Goal: Information Seeking & Learning: Learn about a topic

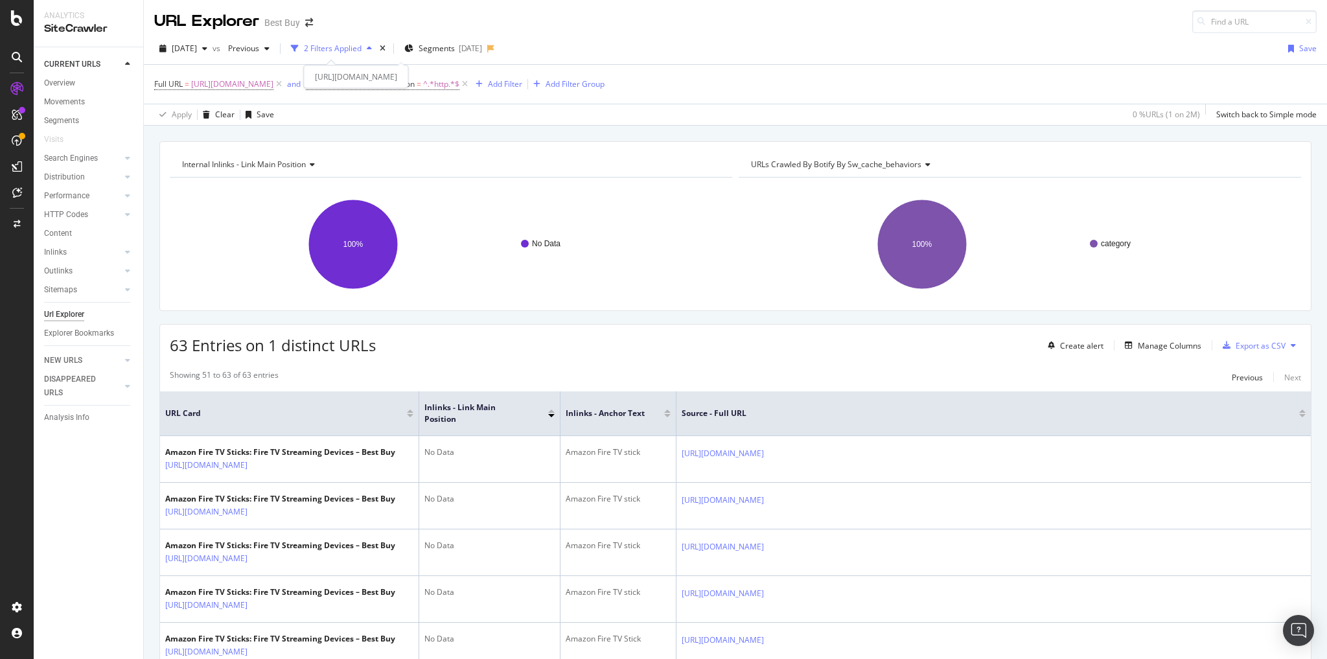
scroll to position [779, 0]
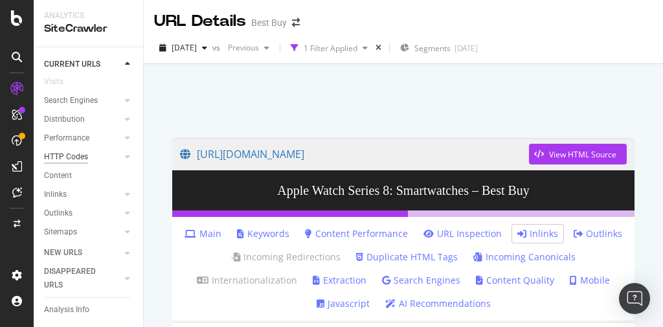
scroll to position [104, 0]
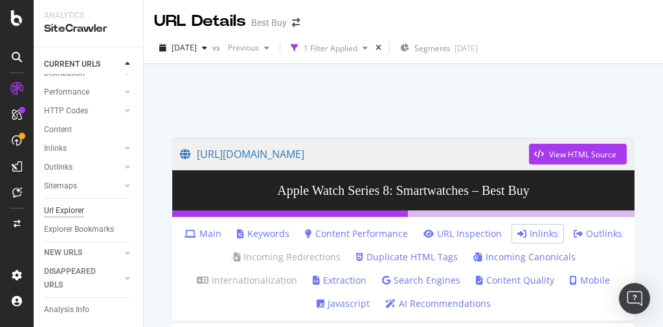
click at [74, 215] on div "Url Explorer" at bounding box center [64, 211] width 40 height 14
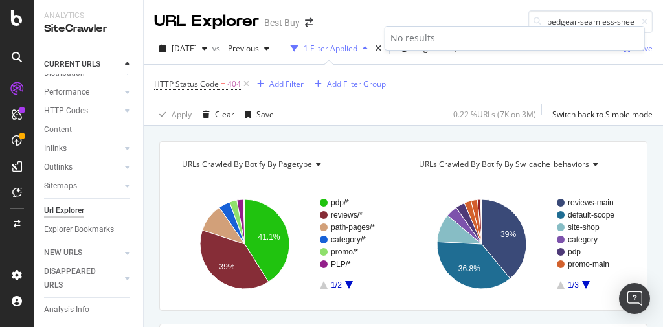
click at [572, 27] on div "No results" at bounding box center [514, 38] width 259 height 23
click at [572, 25] on body "Analytics SiteCrawler CURRENT URLS Overview Movements Segments Visits Search En…" at bounding box center [331, 163] width 663 height 327
click at [572, 23] on input "bedgear-seamless-sheets" at bounding box center [591, 21] width 124 height 23
click at [572, 22] on input "bedgear-seamless-sheets" at bounding box center [591, 21] width 124 height 23
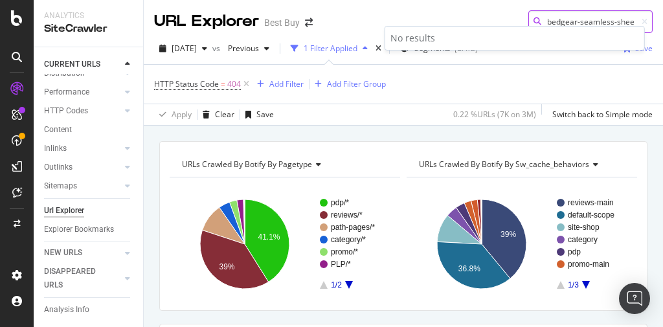
click at [572, 22] on input "bedgear-seamless-sheets" at bounding box center [591, 21] width 124 height 23
paste input "[URL][DOMAIN_NAME]"
type input "bedgear-[URL][DOMAIN_NAME]"
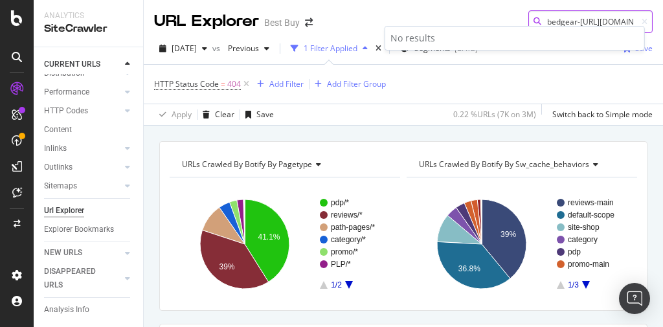
click at [551, 20] on input "bedgear-[URL][DOMAIN_NAME]" at bounding box center [591, 21] width 124 height 23
click at [551, 19] on input "bedgear-[URL][DOMAIN_NAME]" at bounding box center [591, 21] width 124 height 23
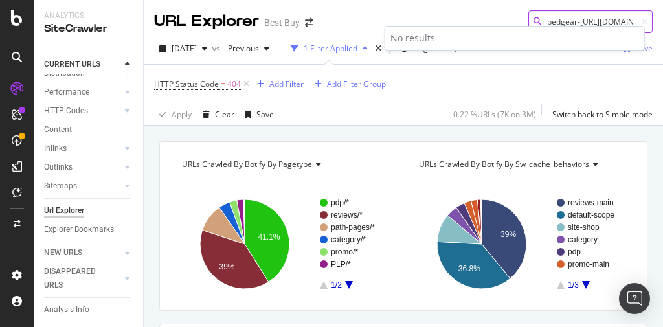
click at [551, 19] on input "bedgear-[URL][DOMAIN_NAME]" at bounding box center [591, 21] width 124 height 23
paste input "[URL][DOMAIN_NAME]"
click at [560, 22] on input "[URL][DOMAIN_NAME]" at bounding box center [591, 21] width 124 height 23
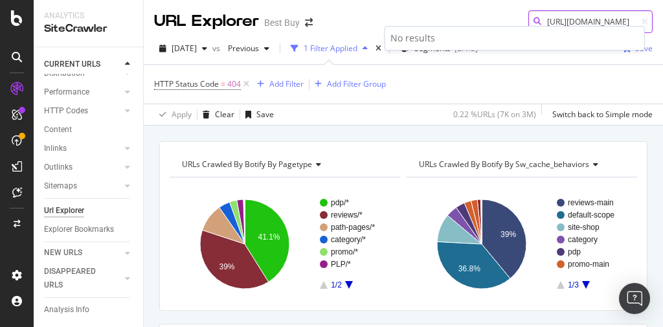
paste input "home-appliances/heating-cooling-air-quality/pcmcat302300050021.c"
type input "[URL][DOMAIN_NAME]"
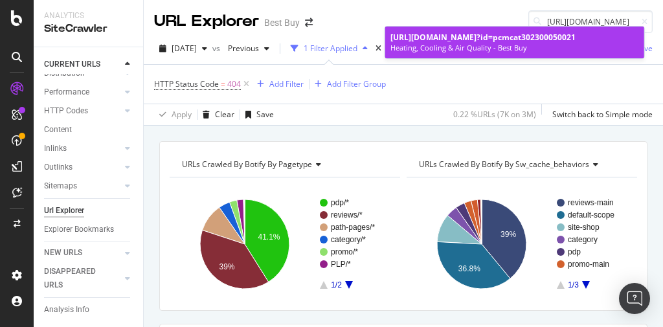
click at [477, 43] on span "[URL][DOMAIN_NAME]" at bounding box center [434, 37] width 86 height 11
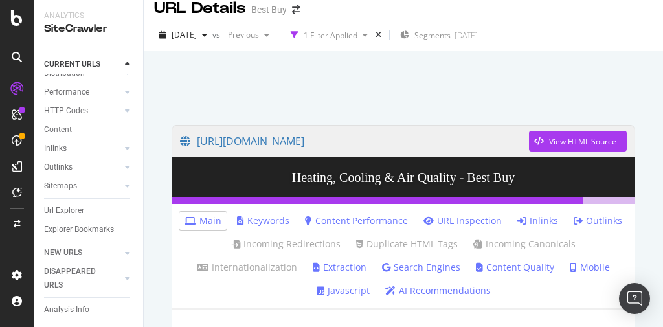
scroll to position [52, 0]
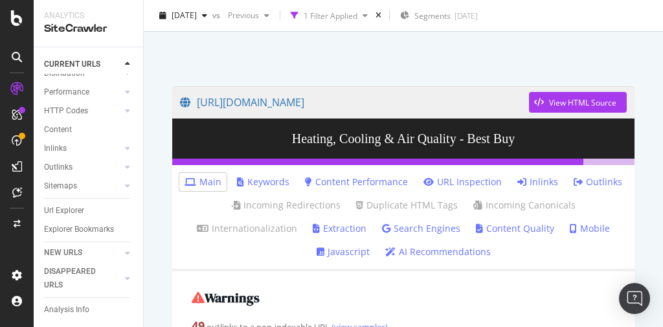
click at [540, 181] on link "Inlinks" at bounding box center [538, 182] width 41 height 13
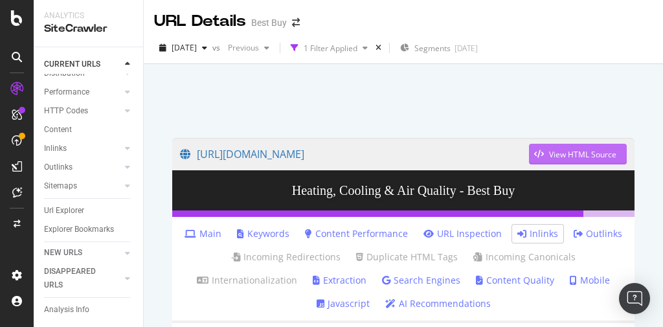
click at [549, 157] on div "View HTML Source" at bounding box center [582, 154] width 67 height 11
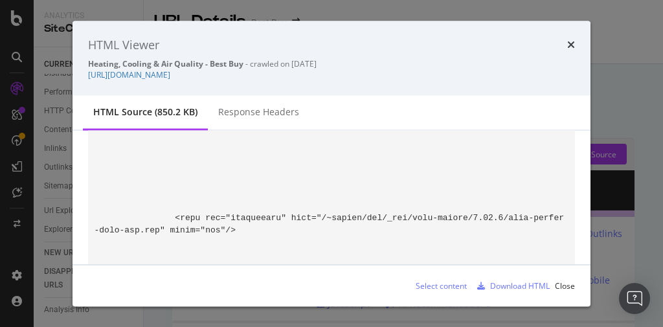
scroll to position [881, 0]
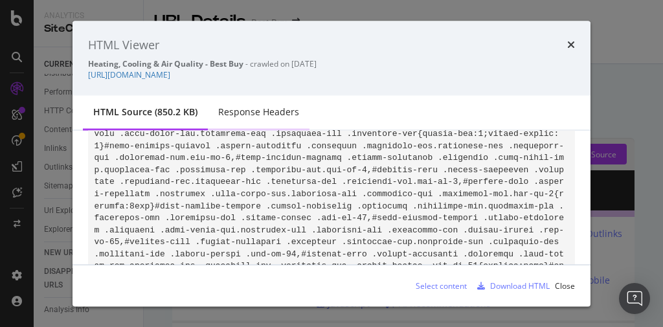
click at [268, 108] on div "Response Headers" at bounding box center [258, 112] width 81 height 13
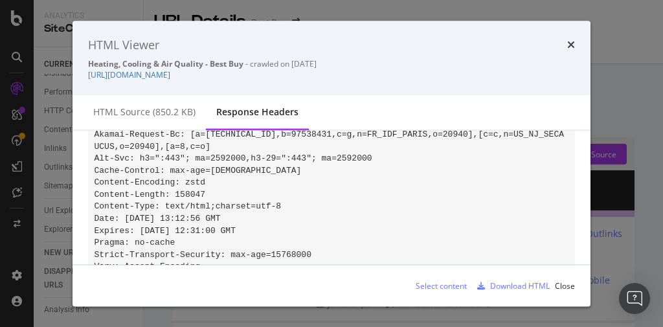
scroll to position [0, 0]
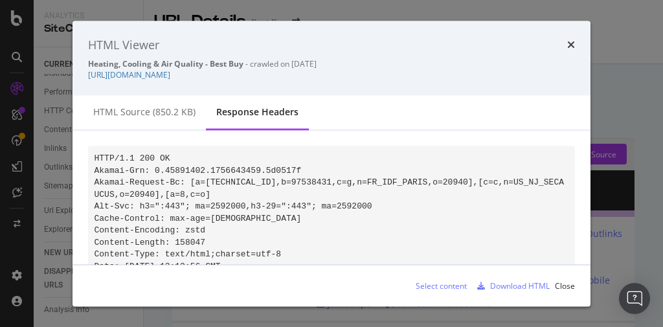
click at [571, 44] on icon "times" at bounding box center [571, 45] width 8 height 10
